Goal: Use online tool/utility: Utilize a website feature to perform a specific function

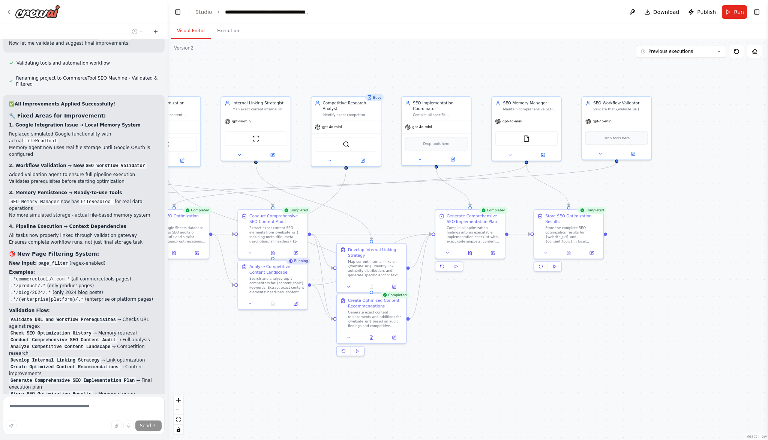
scroll to position [6196, 0]
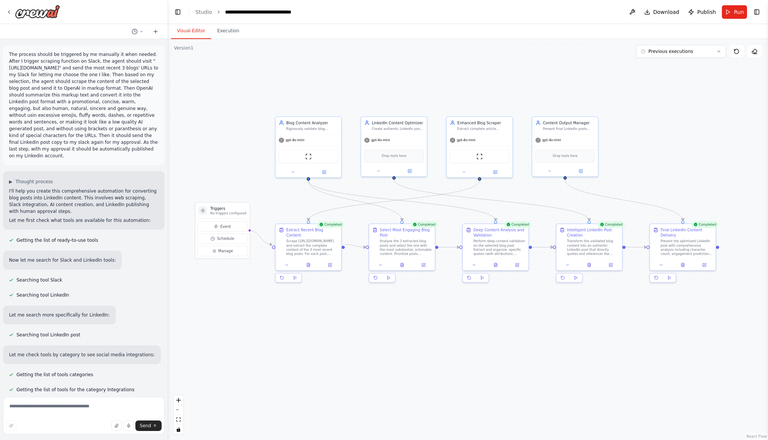
scroll to position [4019, 0]
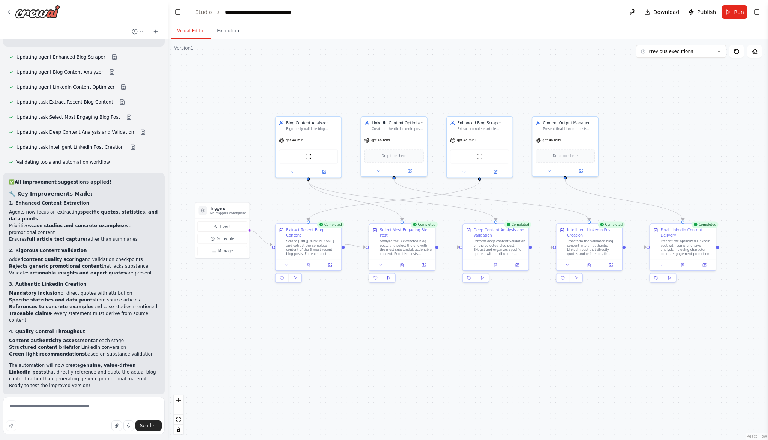
click at [103, 439] on span "Improve automation" at bounding box center [87, 444] width 46 height 6
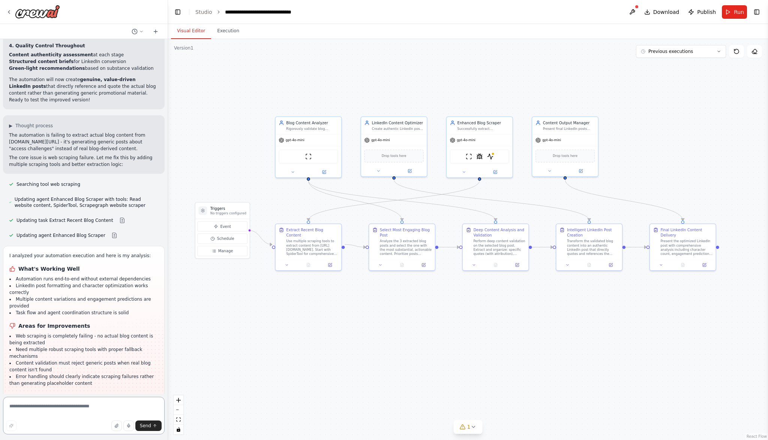
scroll to position [4307, 0]
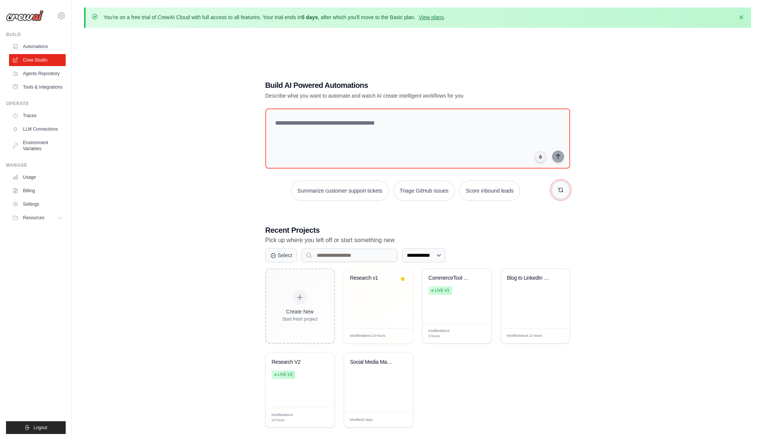
click at [569, 191] on button "button" at bounding box center [560, 189] width 19 height 19
click at [562, 195] on button "button" at bounding box center [560, 189] width 19 height 19
click at [561, 190] on icon "button" at bounding box center [560, 190] width 4 height 4
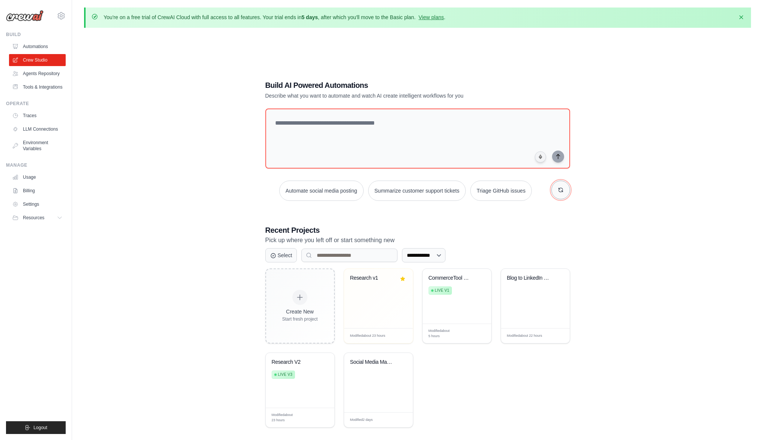
click at [561, 190] on icon "button" at bounding box center [560, 190] width 4 height 4
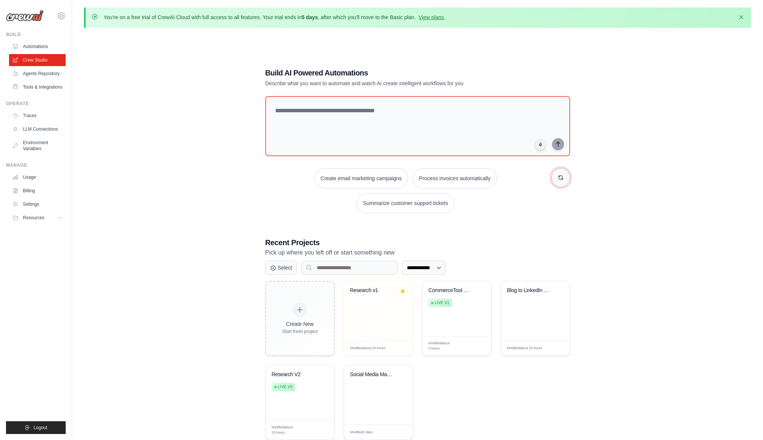
click at [565, 181] on button "button" at bounding box center [560, 177] width 19 height 19
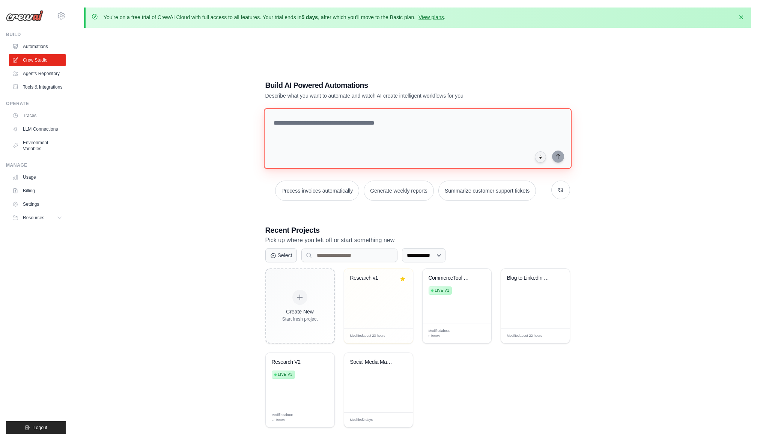
click at [344, 128] on textarea at bounding box center [417, 138] width 308 height 61
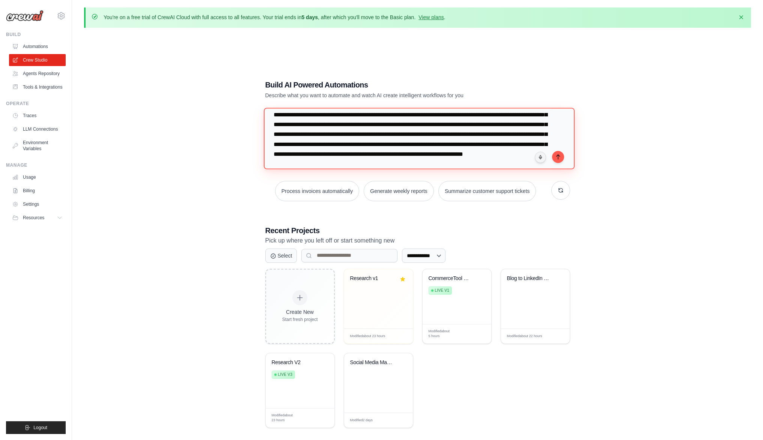
scroll to position [62, 0]
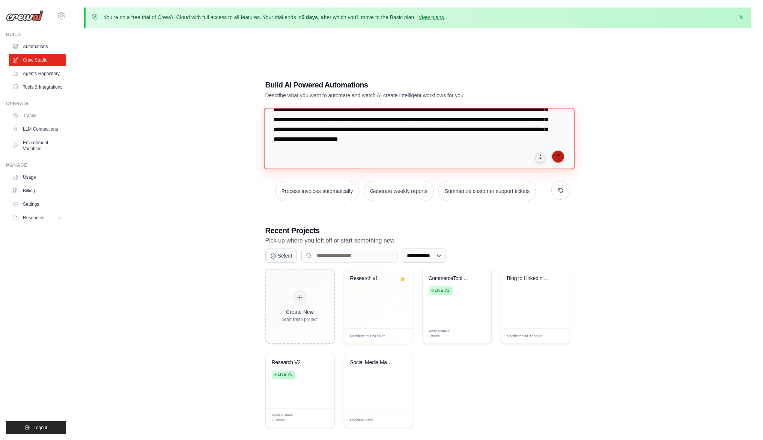
type textarea "**********"
click at [559, 159] on button "submit" at bounding box center [558, 156] width 12 height 12
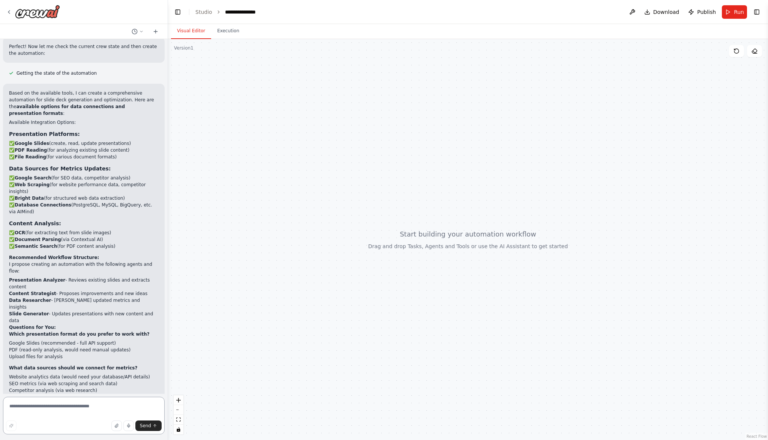
scroll to position [328, 0]
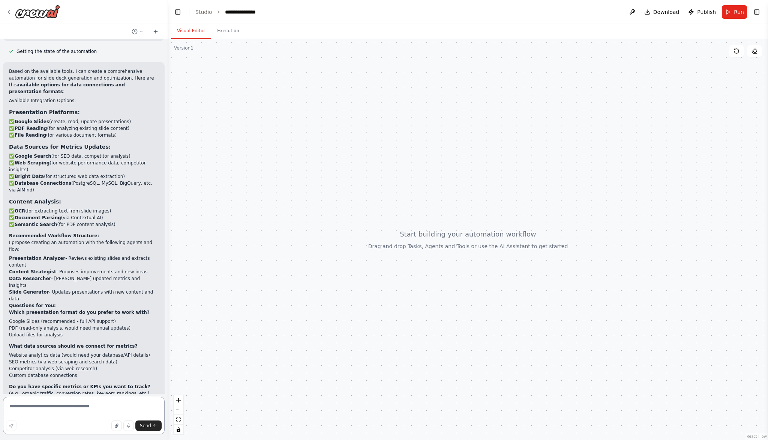
click at [74, 407] on textarea at bounding box center [84, 416] width 162 height 38
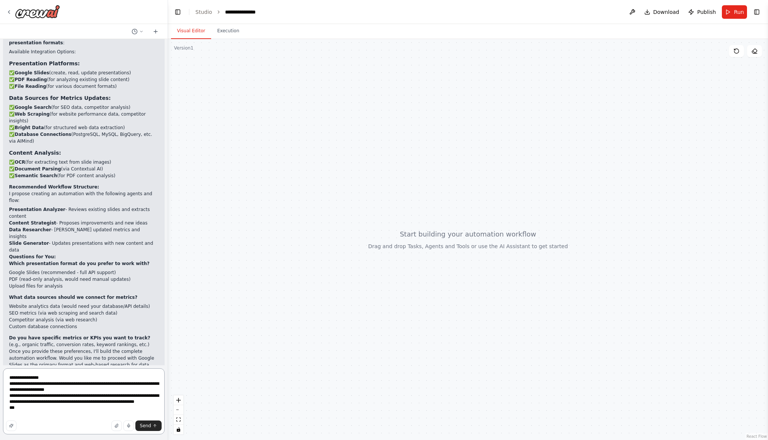
scroll to position [385, 0]
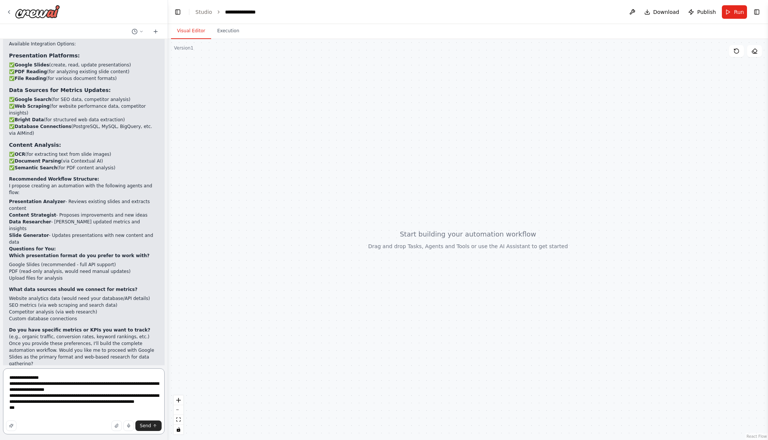
click at [62, 415] on textarea "**********" at bounding box center [84, 401] width 162 height 66
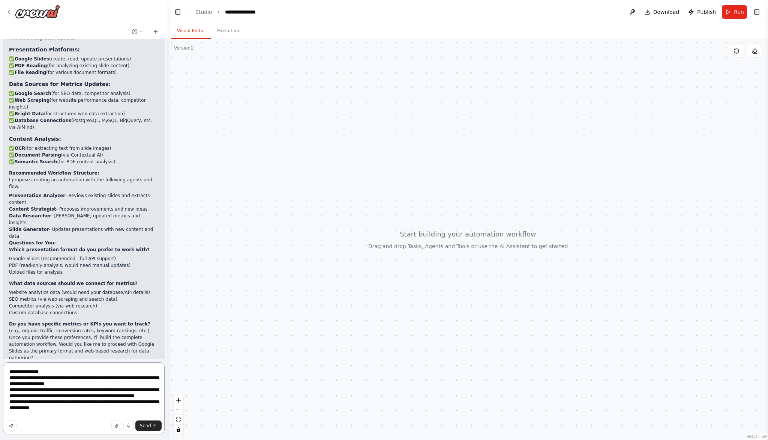
scroll to position [1, 0]
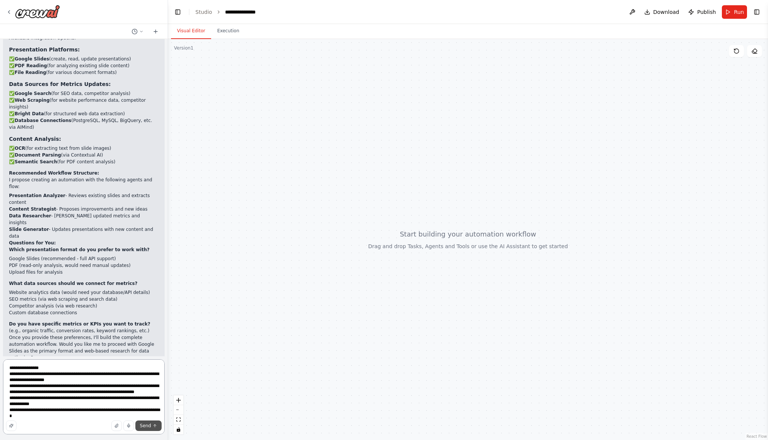
type textarea "**********"
click at [156, 427] on icon "submit" at bounding box center [155, 425] width 5 height 5
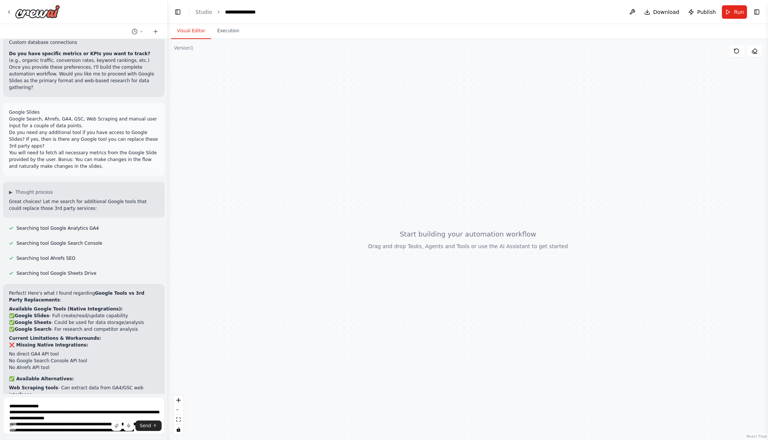
scroll to position [675, 0]
